Goal: Find specific page/section: Find specific page/section

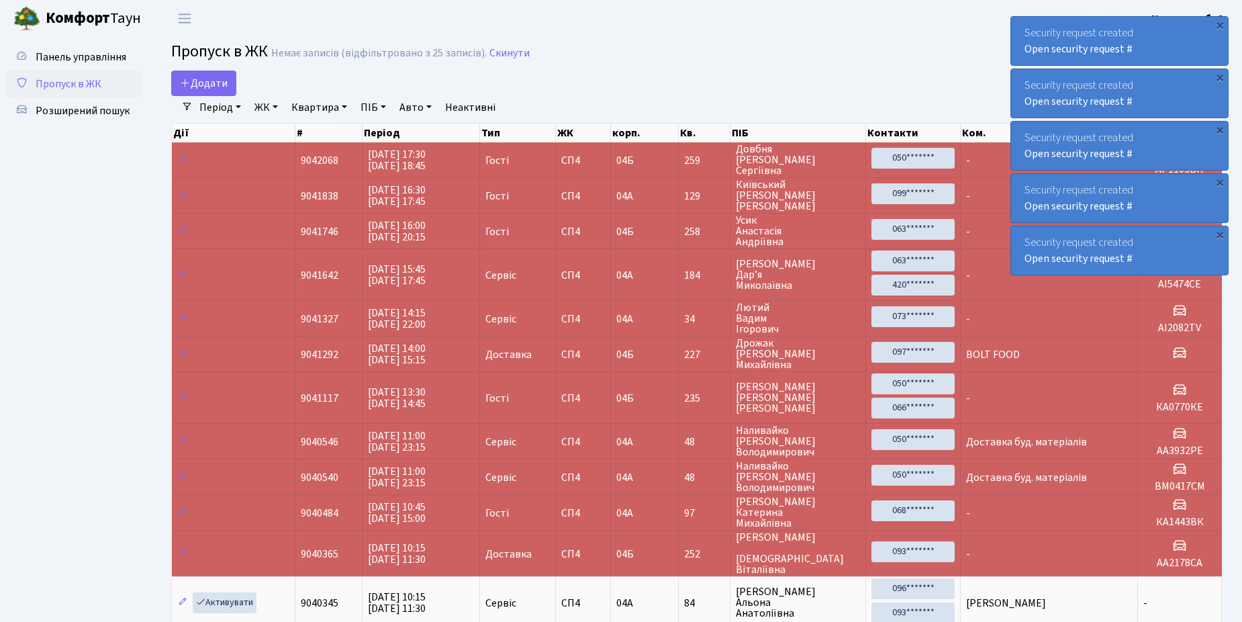
select select "25"
click at [70, 107] on span "Розширений пошук" at bounding box center [83, 110] width 94 height 15
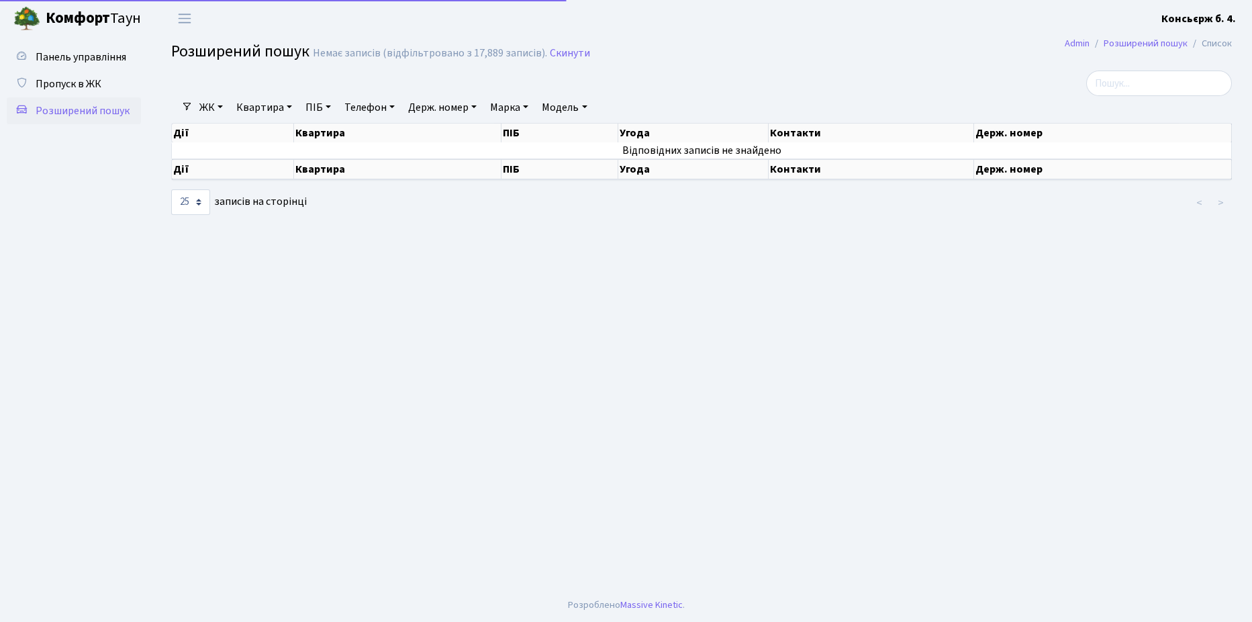
select select "25"
click at [69, 77] on span "Пропуск в ЖК" at bounding box center [69, 84] width 66 height 15
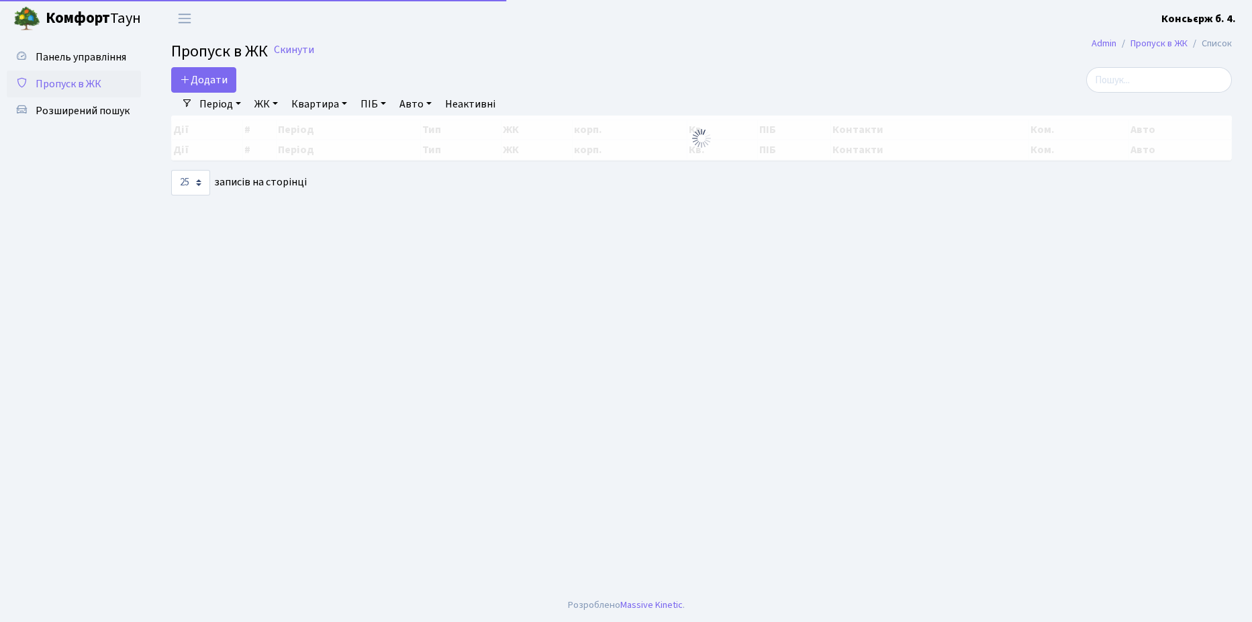
select select "25"
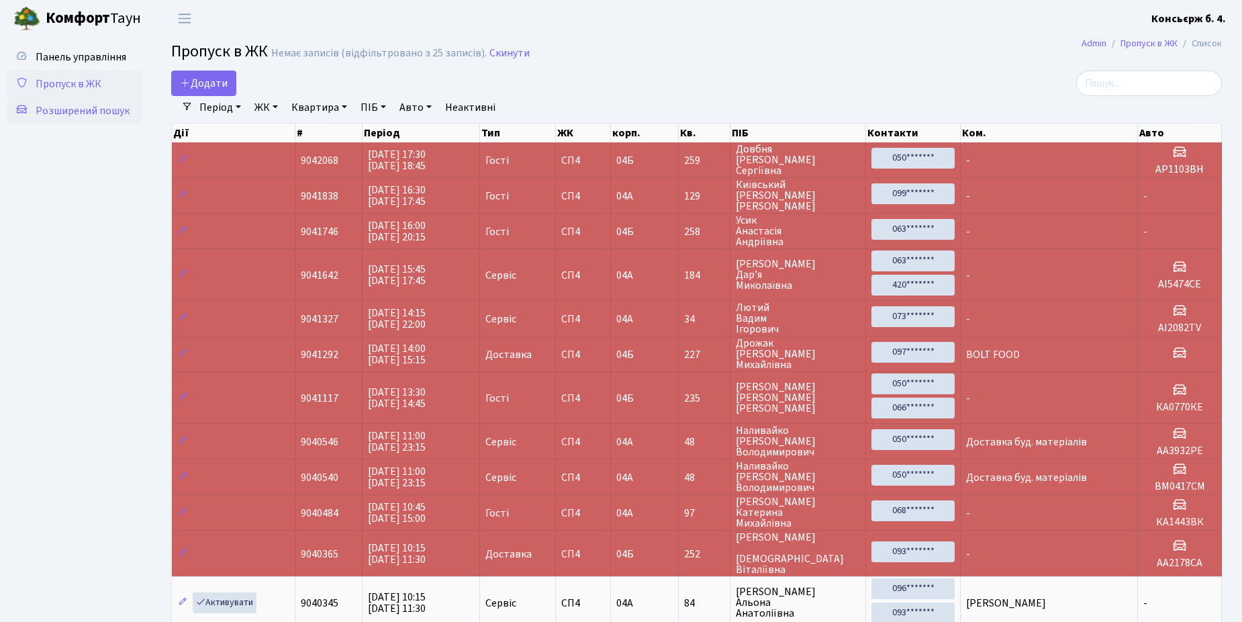
click at [85, 110] on span "Розширений пошук" at bounding box center [83, 110] width 94 height 15
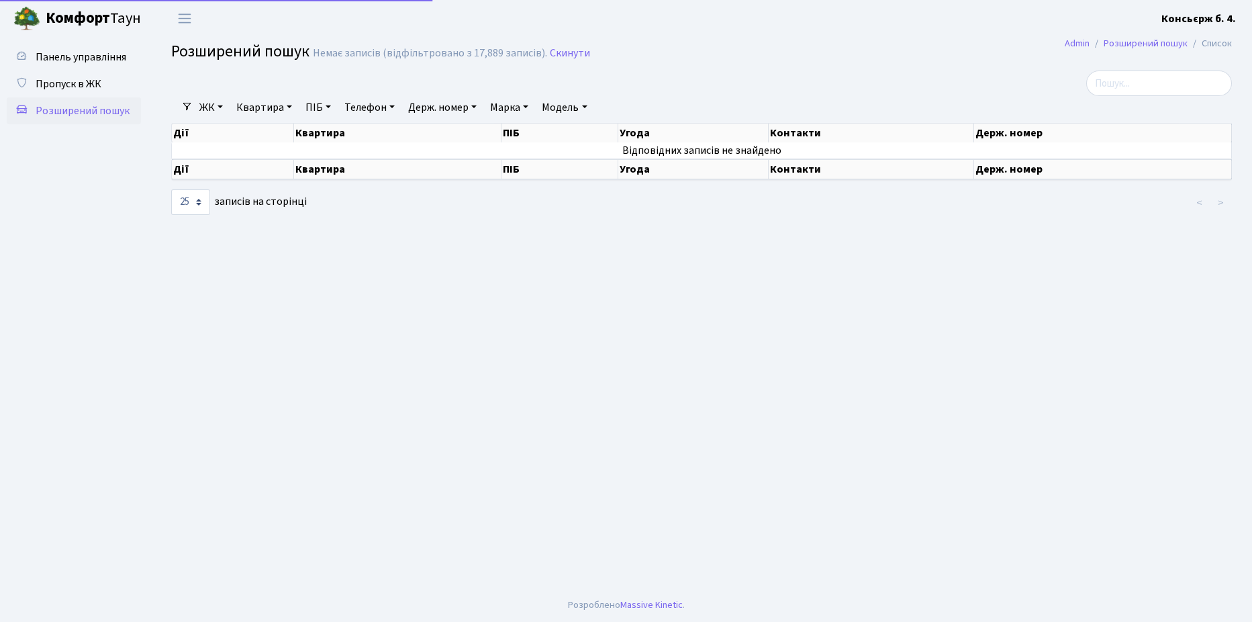
select select "25"
click at [1136, 82] on input "search" at bounding box center [1159, 83] width 146 height 26
type input "3"
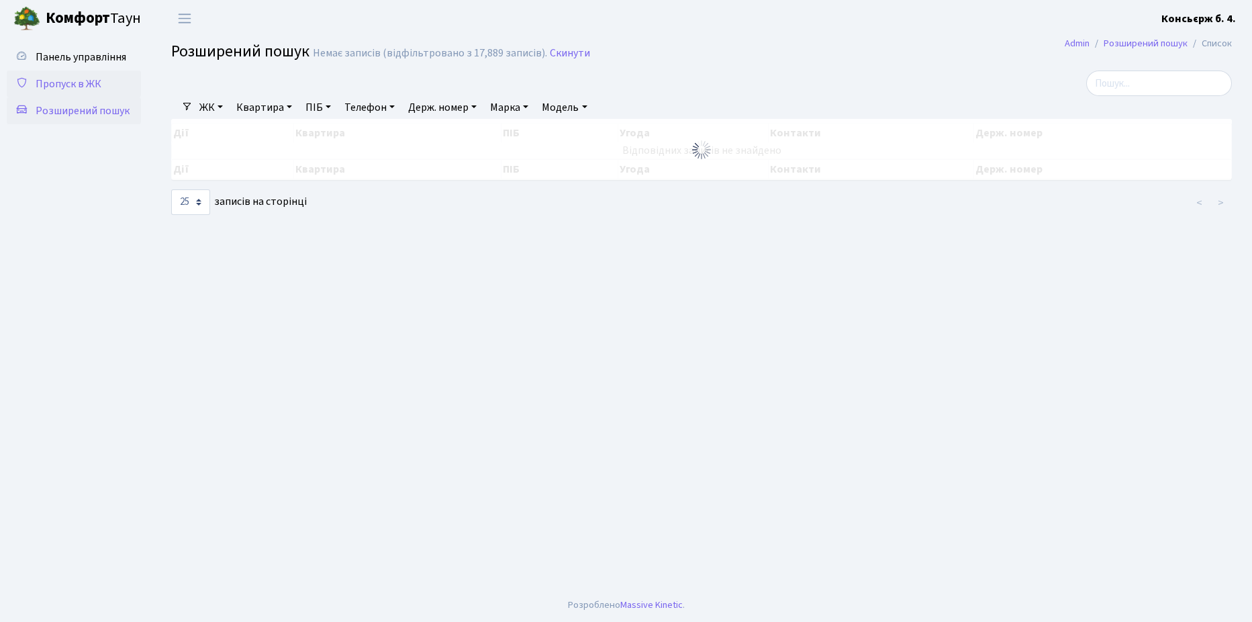
click at [64, 79] on span "Пропуск в ЖК" at bounding box center [69, 84] width 66 height 15
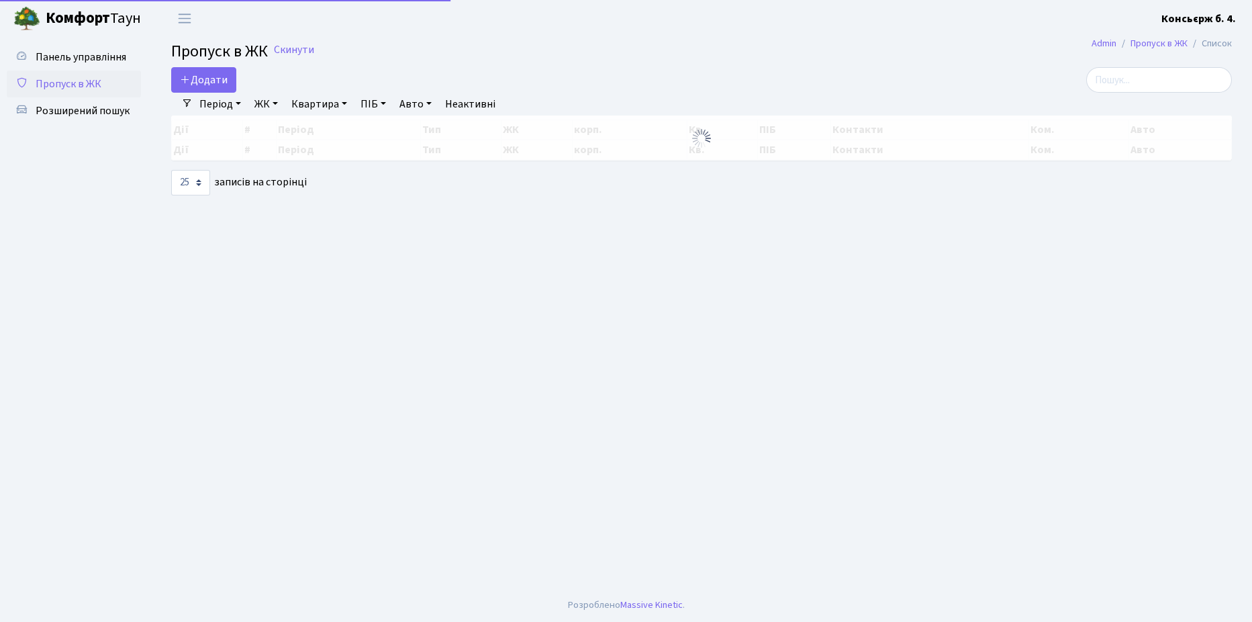
select select "25"
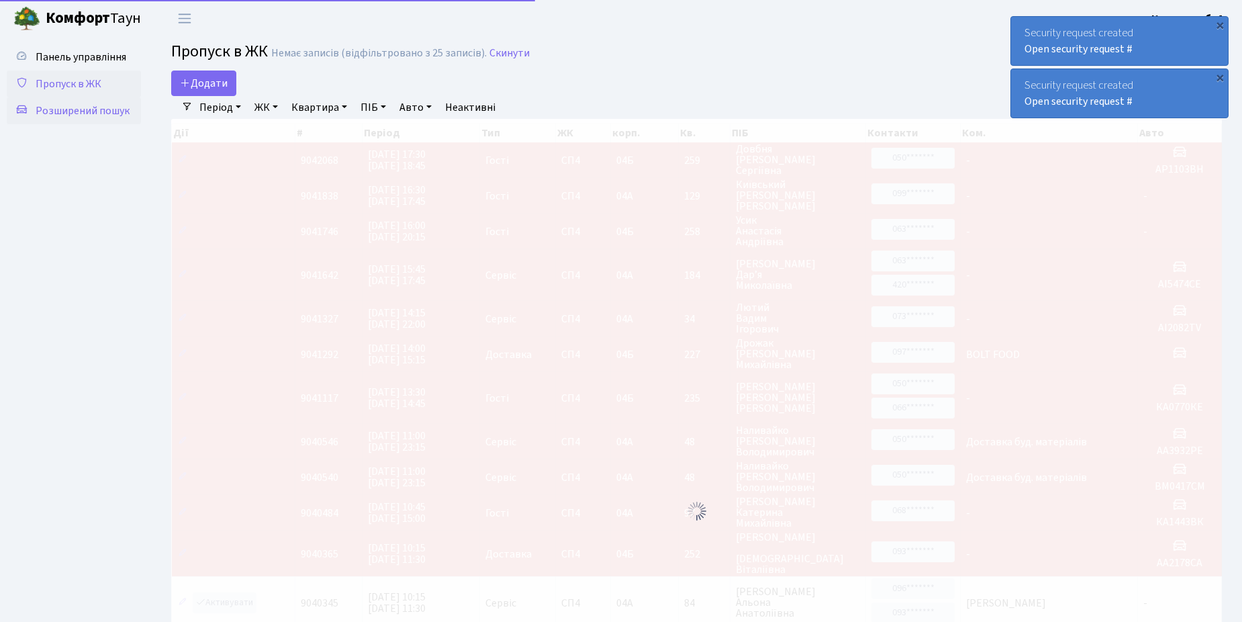
click at [78, 112] on span "Розширений пошук" at bounding box center [83, 110] width 94 height 15
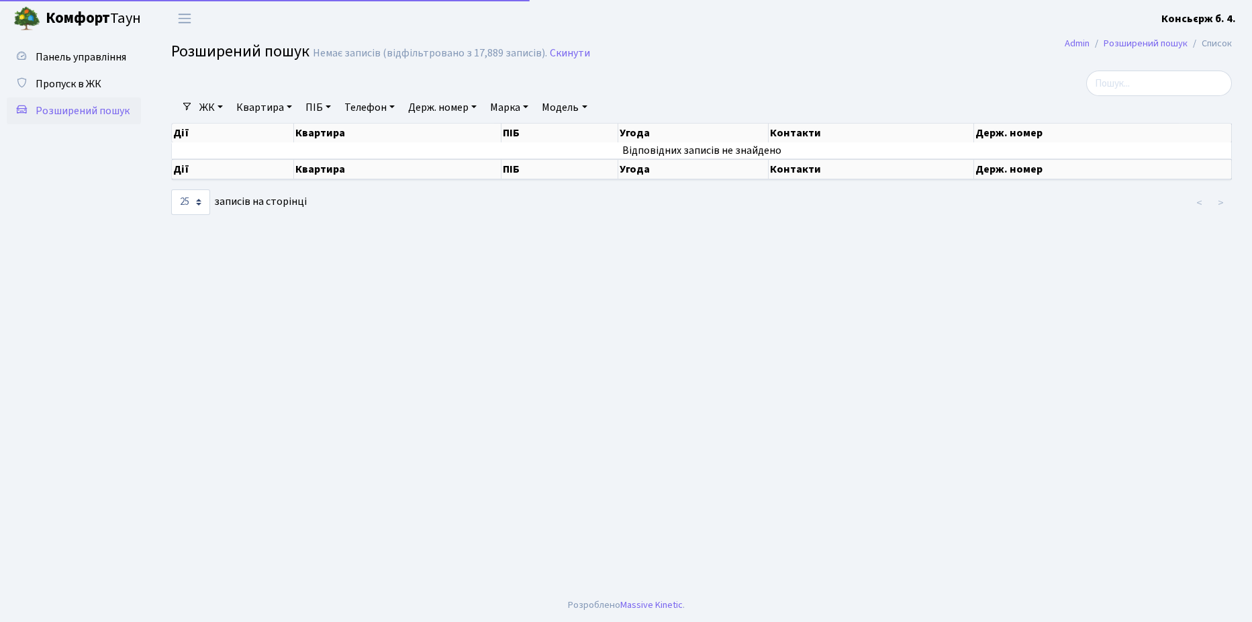
select select "25"
click at [1135, 77] on input "search" at bounding box center [1159, 83] width 146 height 26
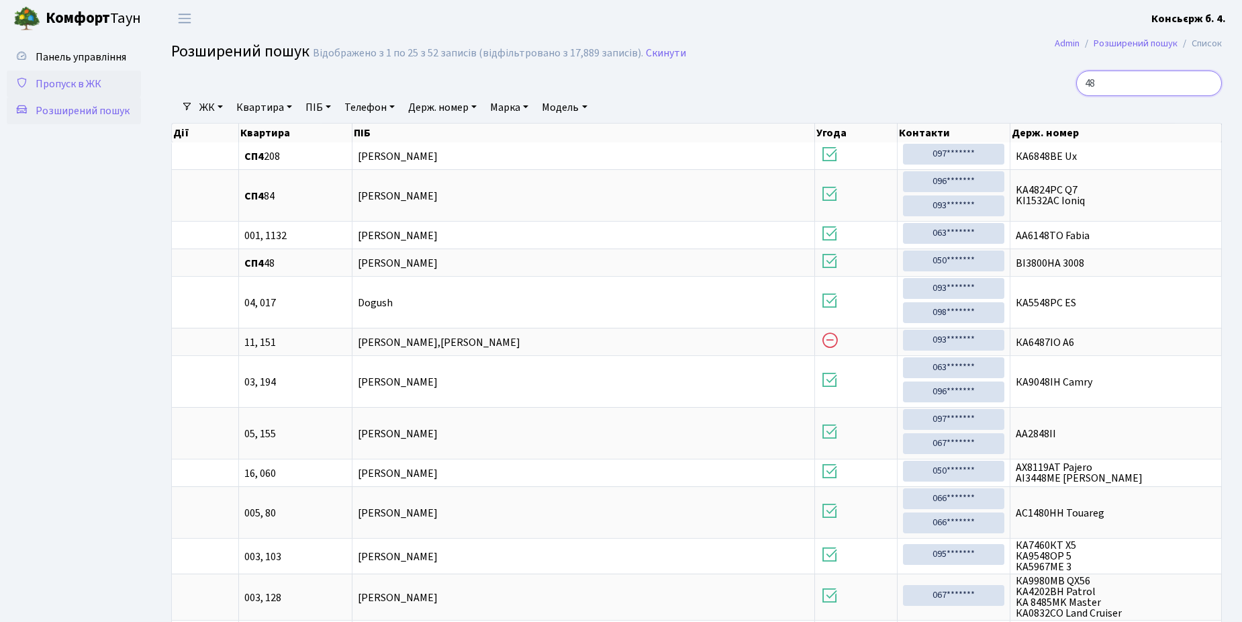
type input "48"
click at [76, 82] on span "Пропуск в ЖК" at bounding box center [69, 84] width 66 height 15
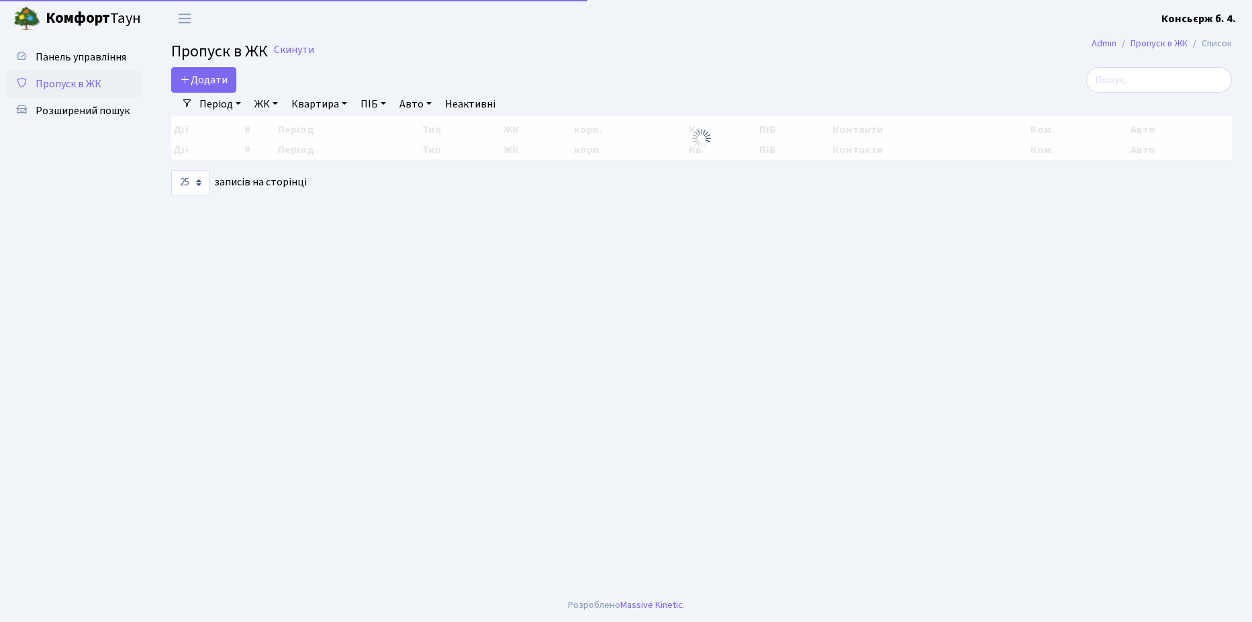
select select "25"
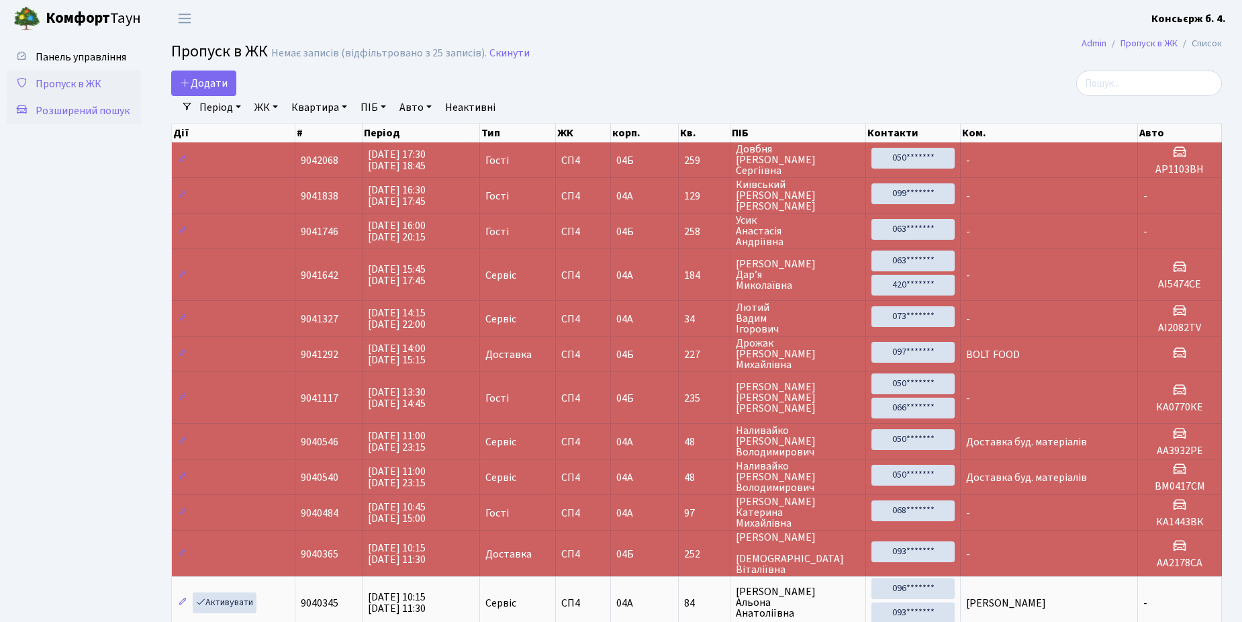
click at [82, 108] on span "Розширений пошук" at bounding box center [83, 110] width 94 height 15
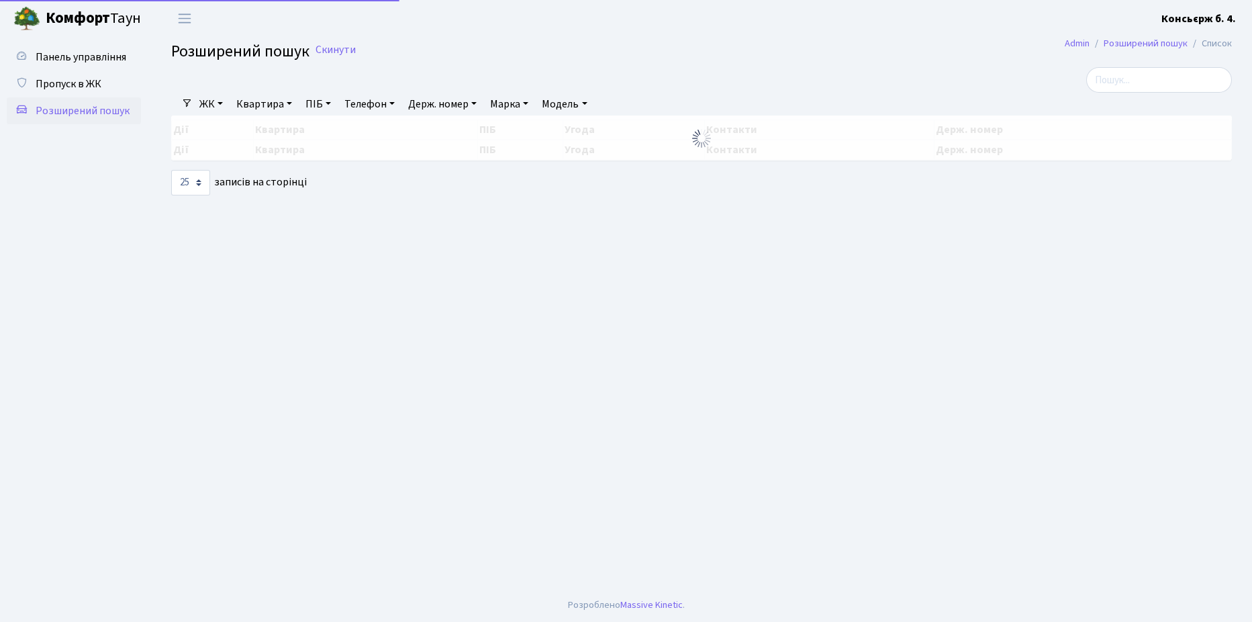
select select "25"
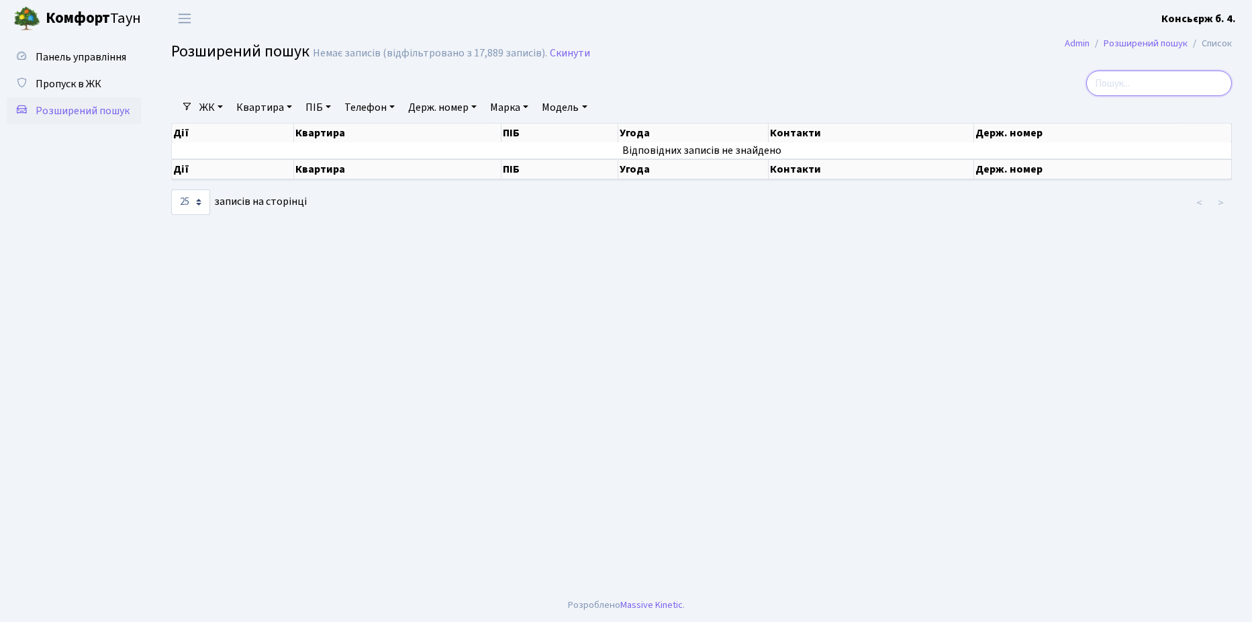
click at [1139, 83] on input "search" at bounding box center [1159, 83] width 146 height 26
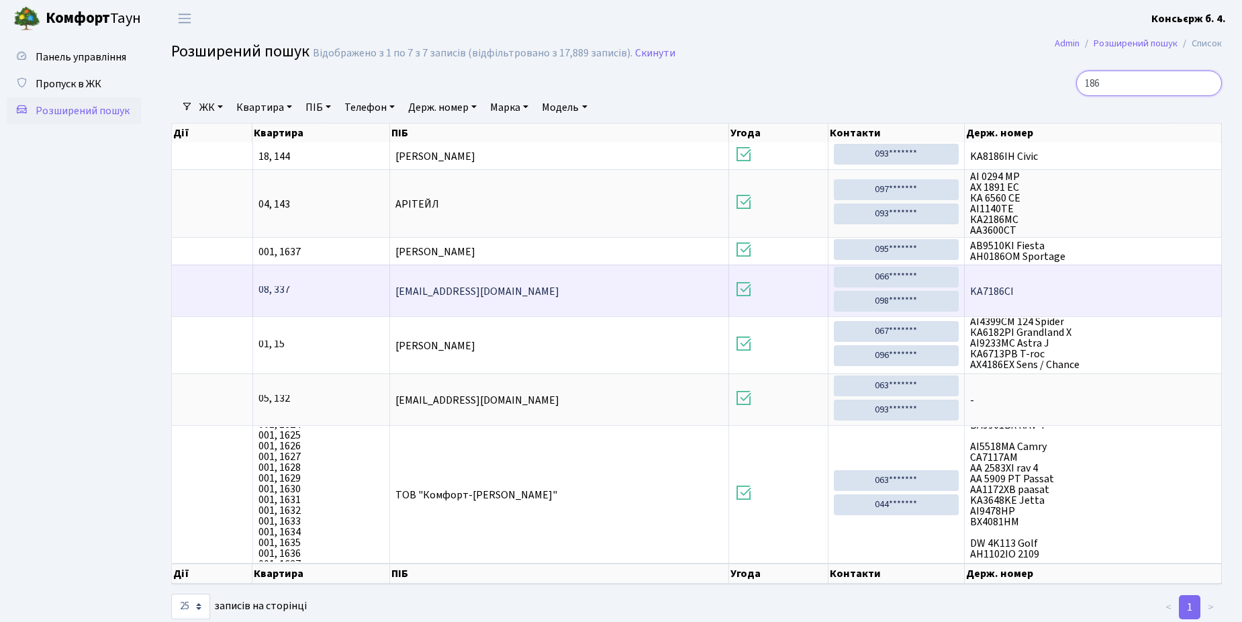
scroll to position [32, 0]
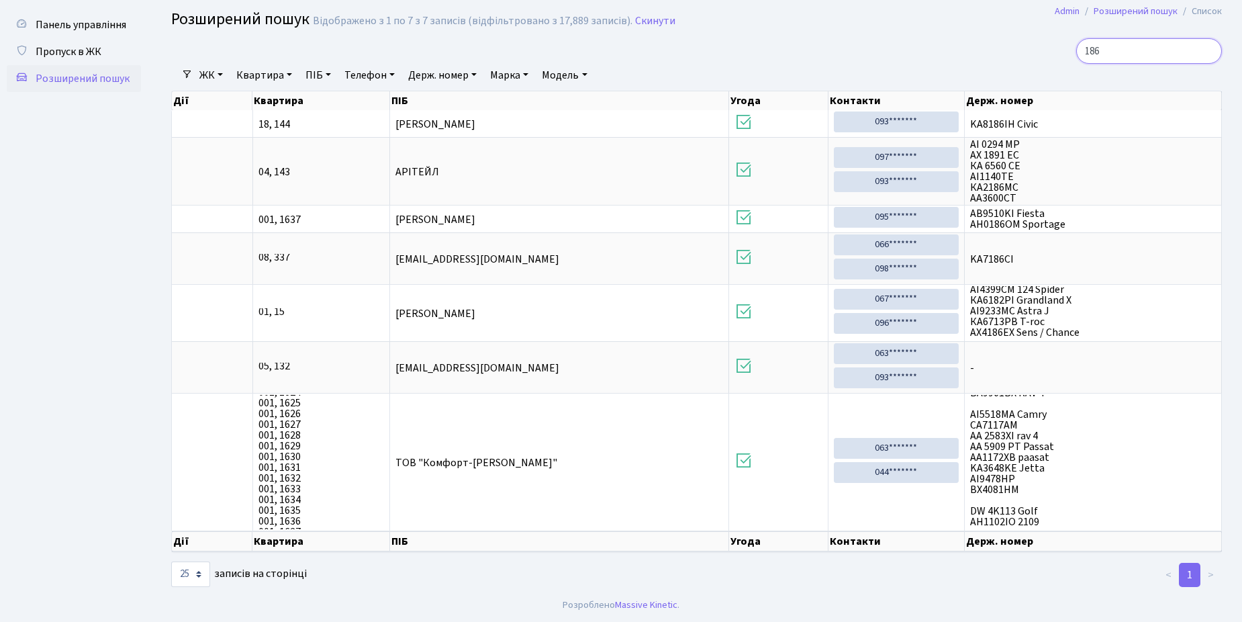
type input "186"
click at [1209, 571] on li ">" at bounding box center [1210, 575] width 21 height 24
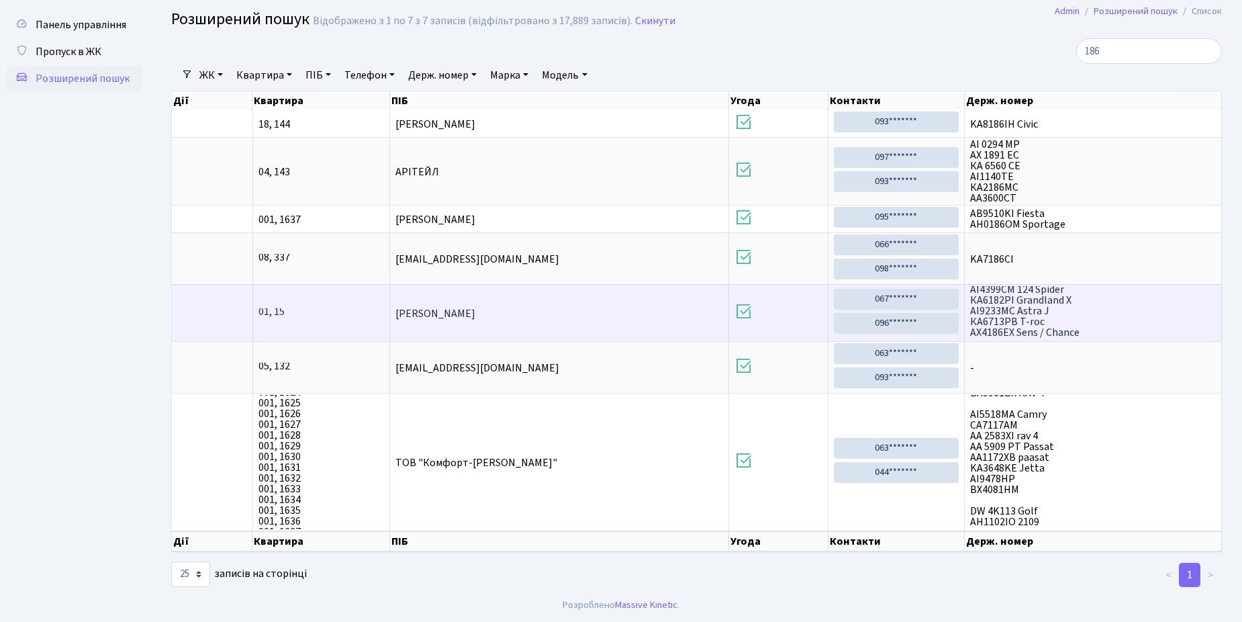
scroll to position [0, 0]
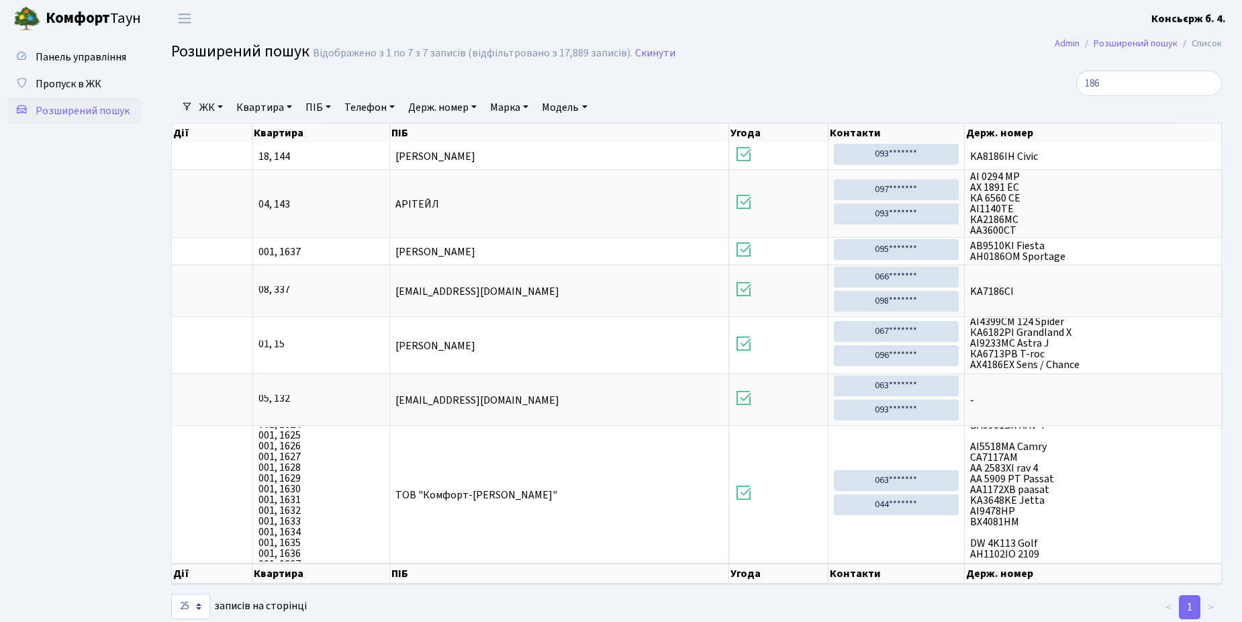
click at [286, 105] on link "Квартира" at bounding box center [264, 107] width 66 height 23
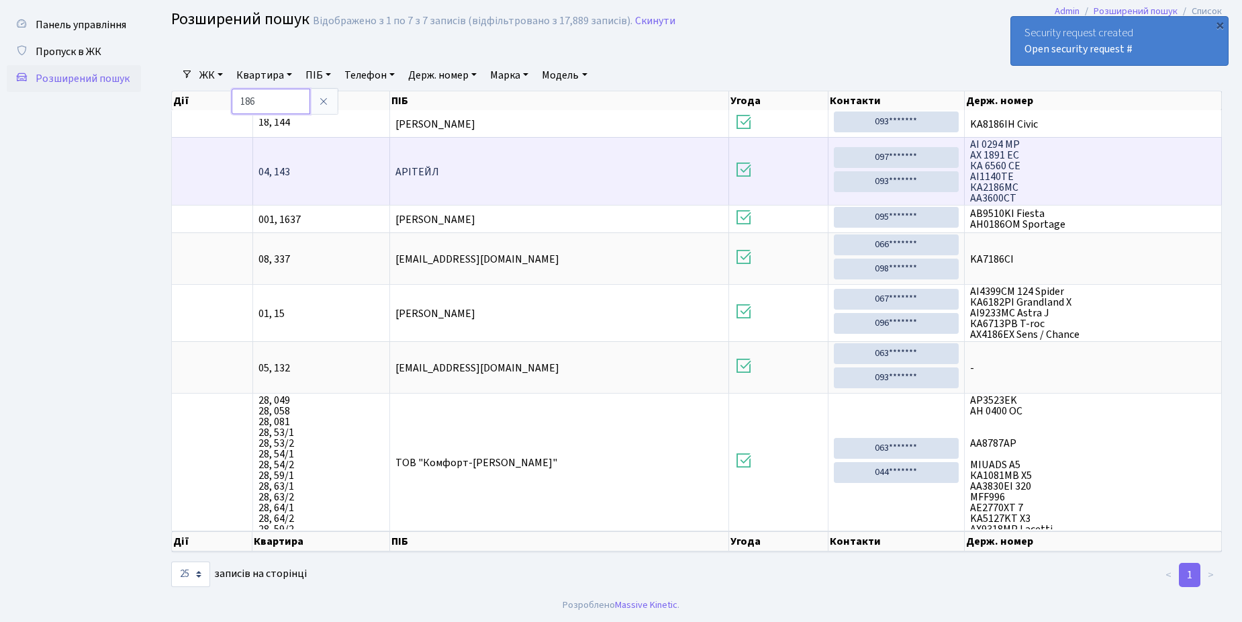
scroll to position [2, 0]
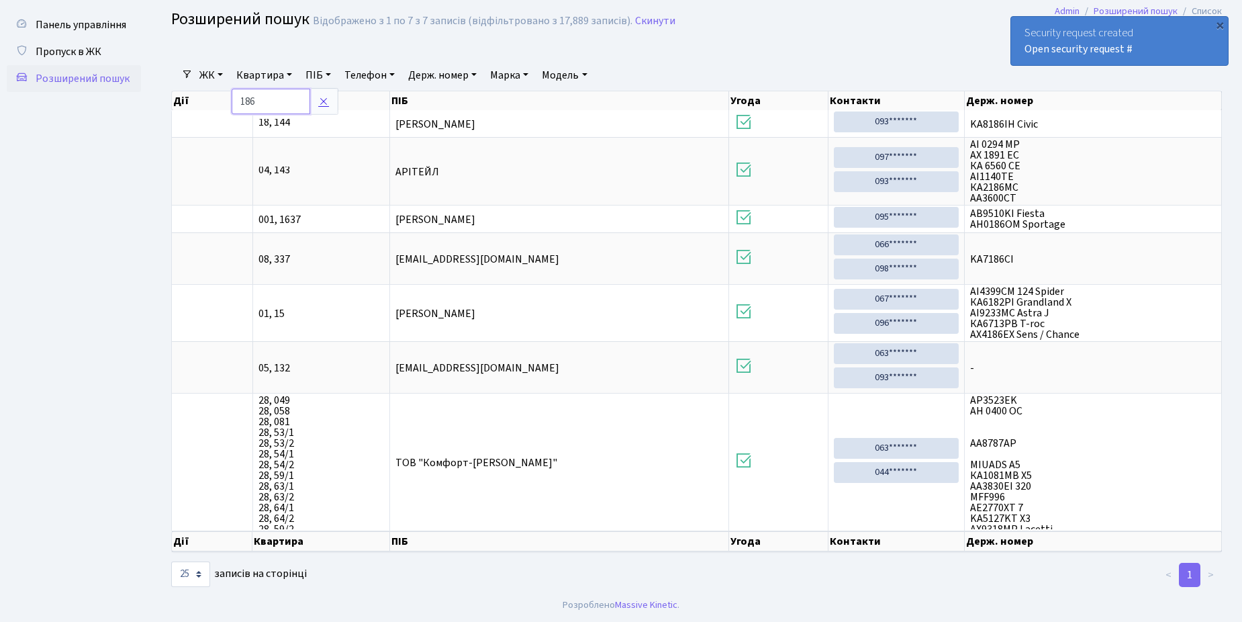
type input "186"
click at [326, 101] on icon at bounding box center [323, 101] width 11 height 11
click at [1019, 26] on div "Security request created Open security request #" at bounding box center [1119, 41] width 217 height 48
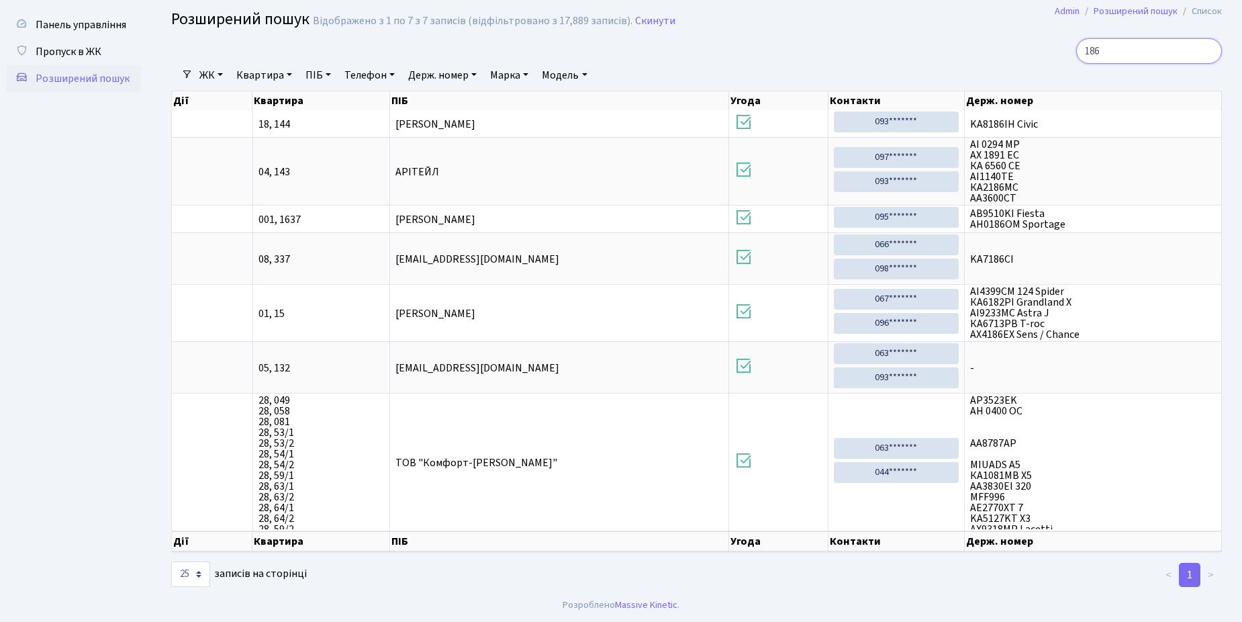
click at [1135, 45] on input "186" at bounding box center [1149, 51] width 146 height 26
type input "1"
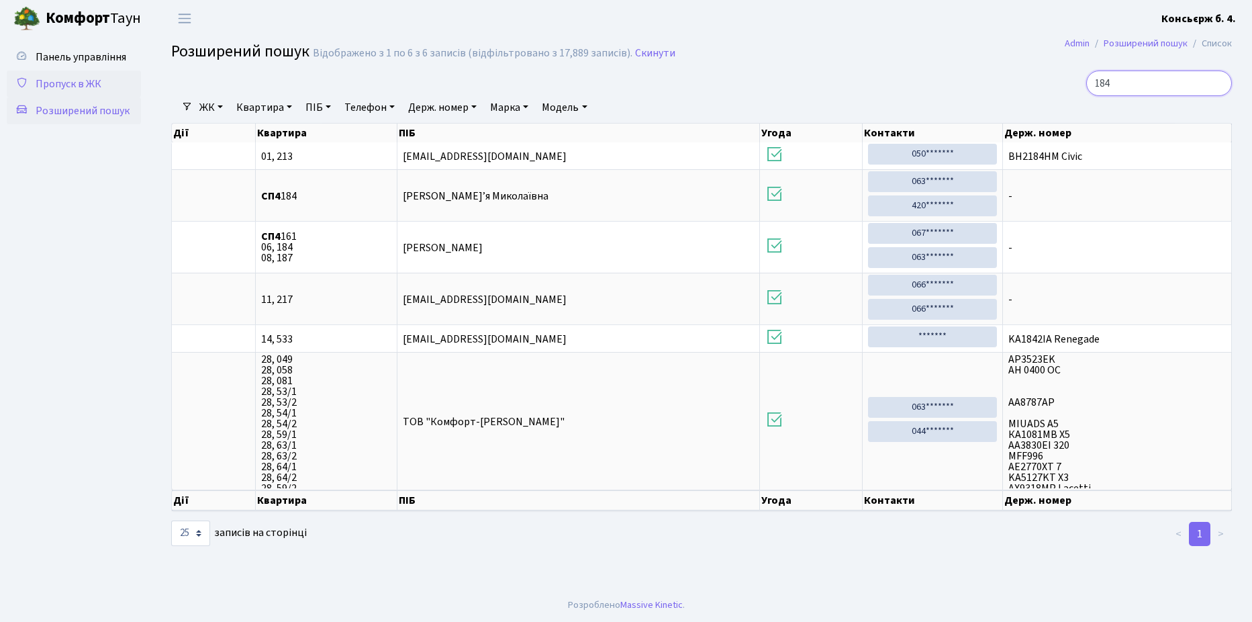
type input "184"
click at [78, 81] on span "Пропуск в ЖК" at bounding box center [69, 84] width 66 height 15
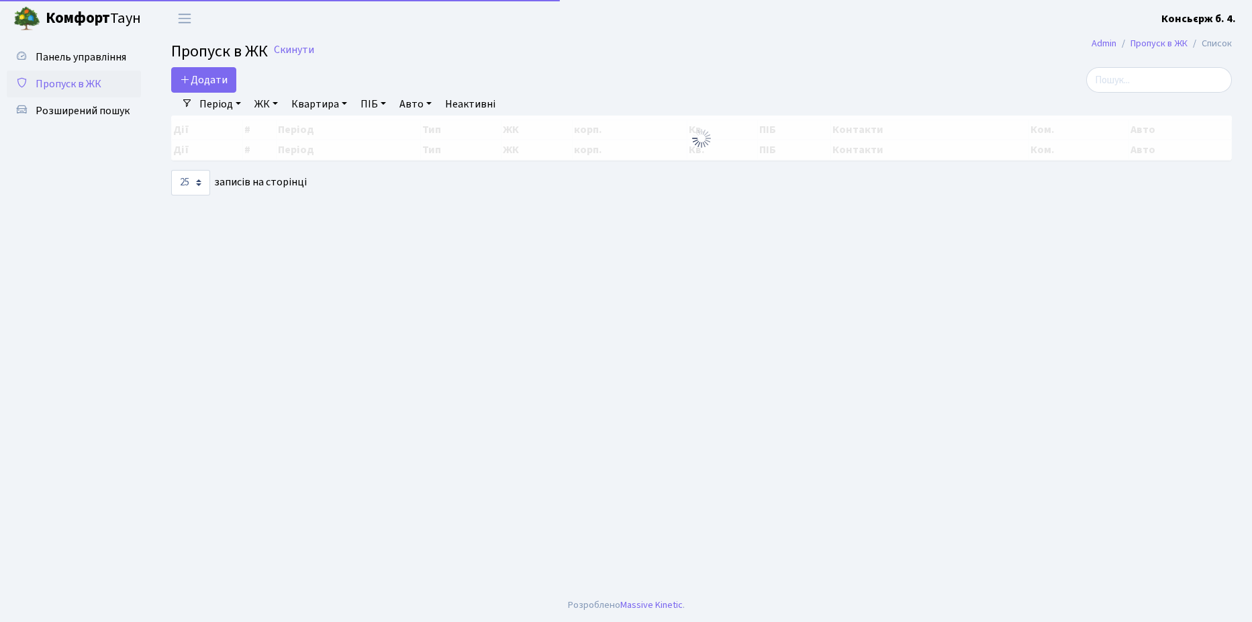
select select "25"
